Goal: Transaction & Acquisition: Purchase product/service

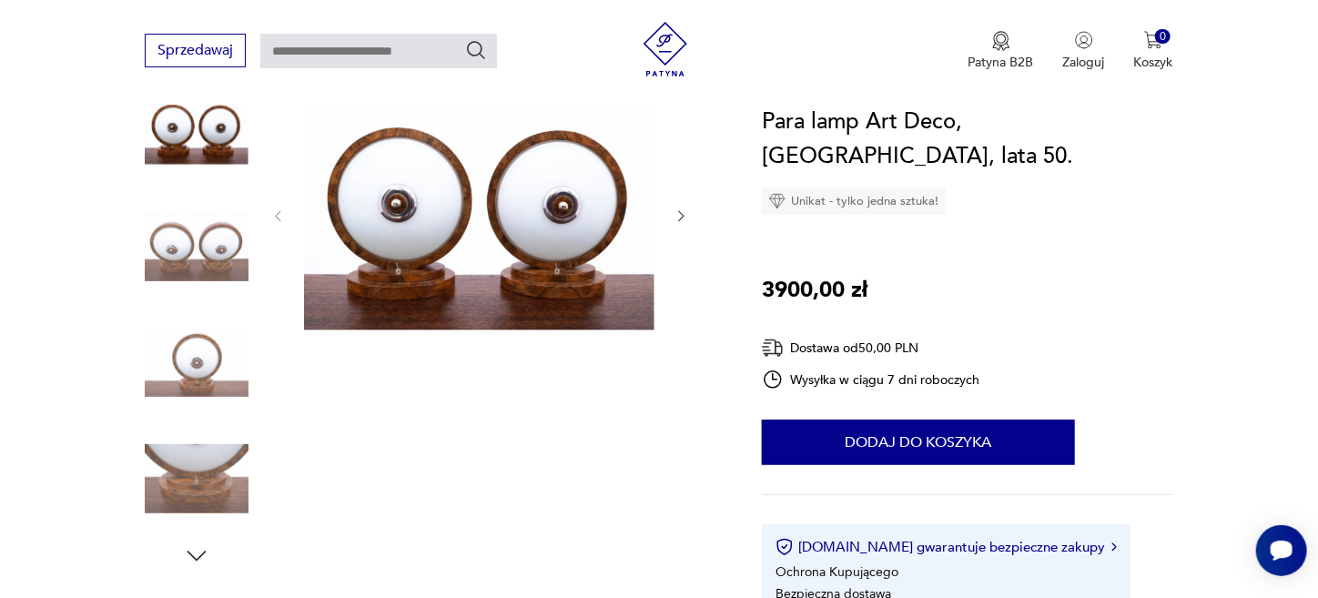
scroll to position [273, 0]
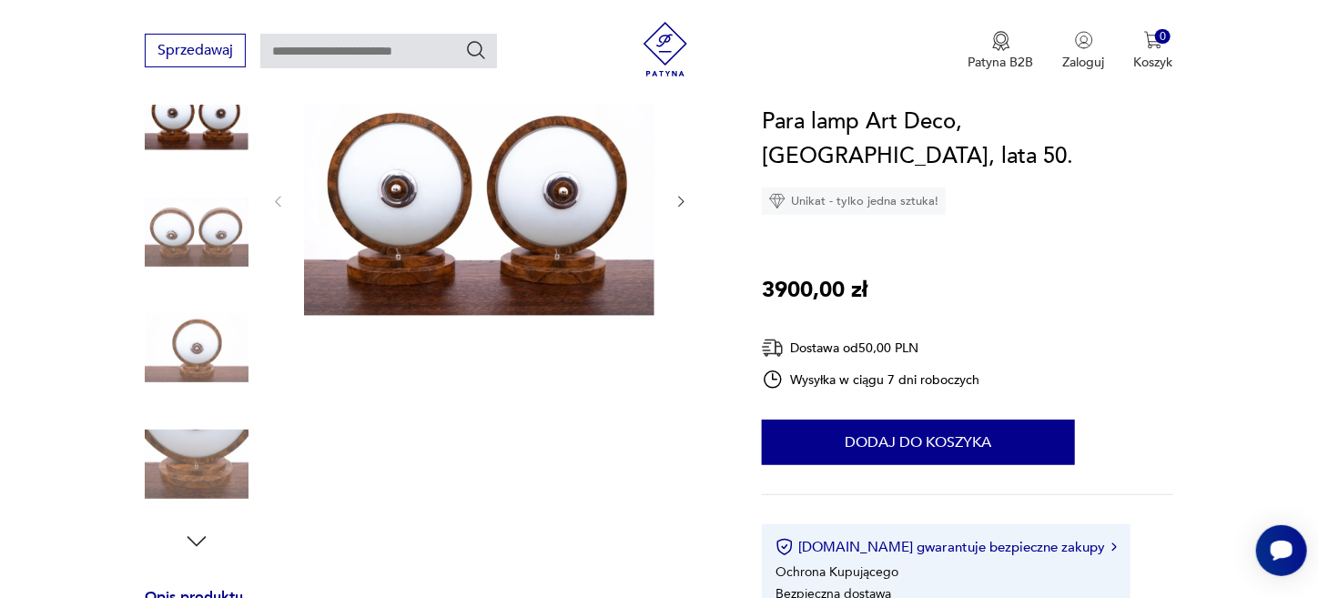
click at [679, 201] on icon "button" at bounding box center [681, 201] width 15 height 15
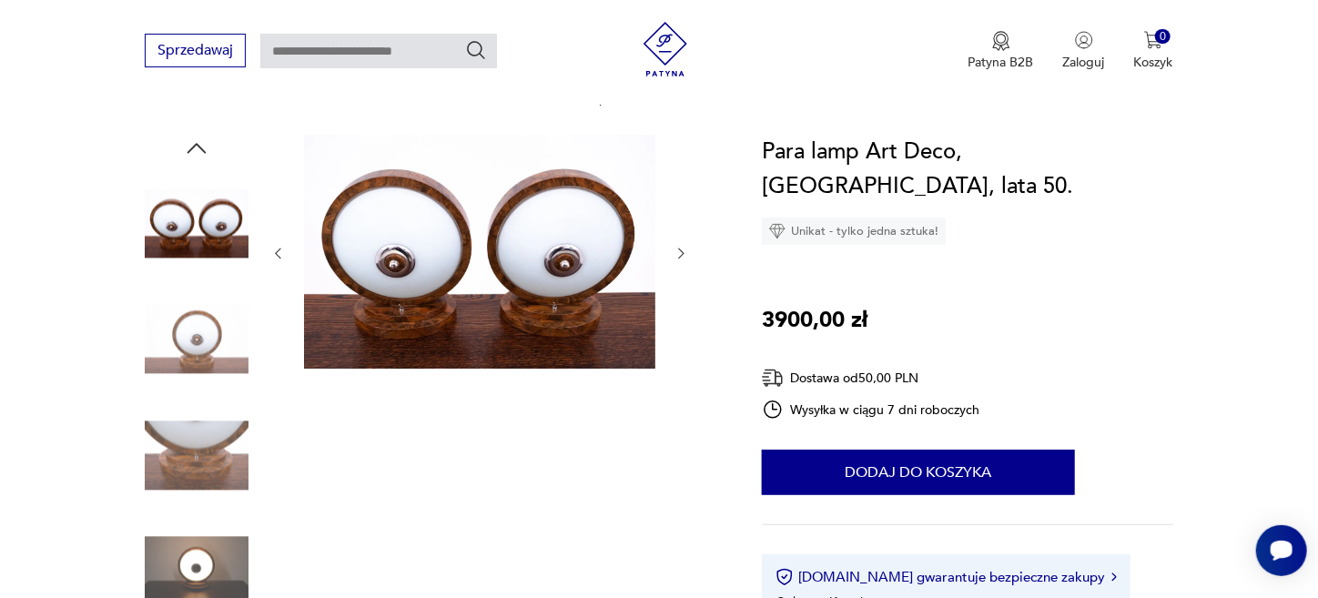
scroll to position [90, 0]
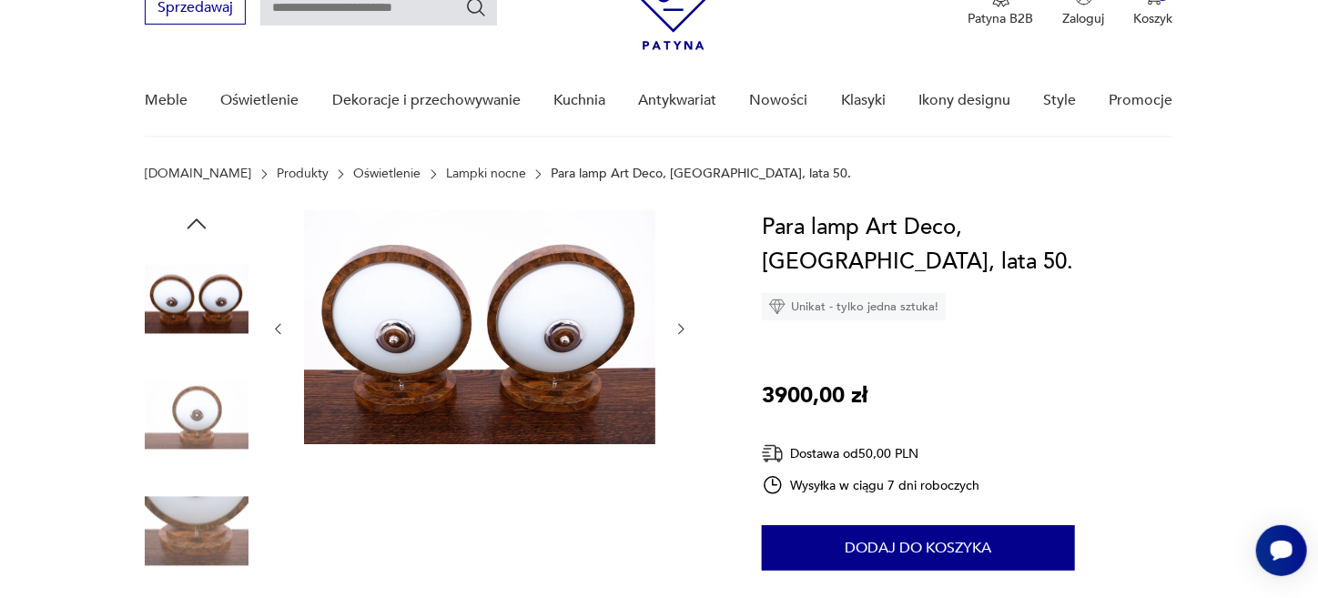
click at [667, 321] on div at bounding box center [479, 329] width 419 height 238
click at [697, 326] on div at bounding box center [432, 474] width 574 height 528
click at [672, 322] on div at bounding box center [479, 329] width 419 height 238
click at [678, 322] on icon "button" at bounding box center [681, 328] width 15 height 15
